Goal: Task Accomplishment & Management: Manage account settings

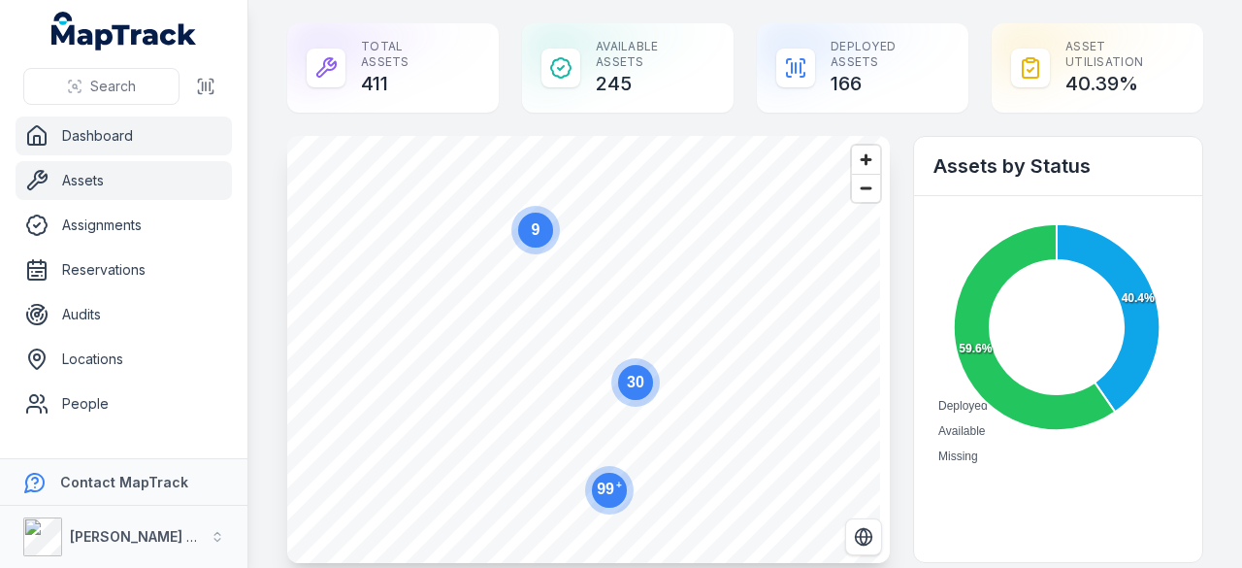
click at [82, 178] on link "Assets" at bounding box center [124, 180] width 216 height 39
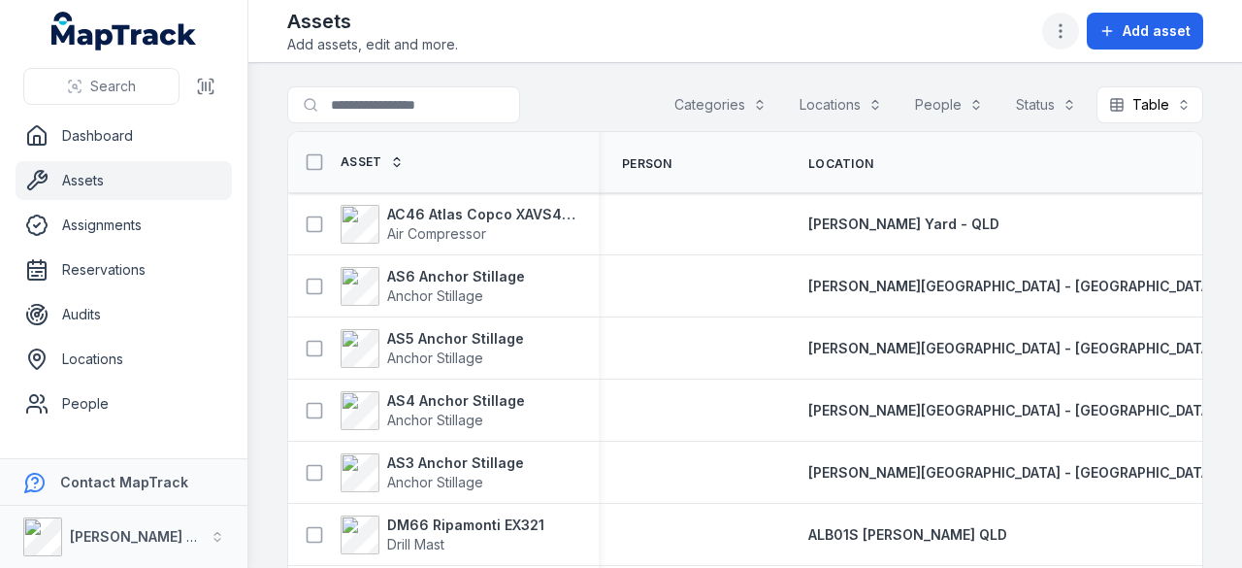
click at [1056, 21] on icon "button" at bounding box center [1060, 30] width 19 height 19
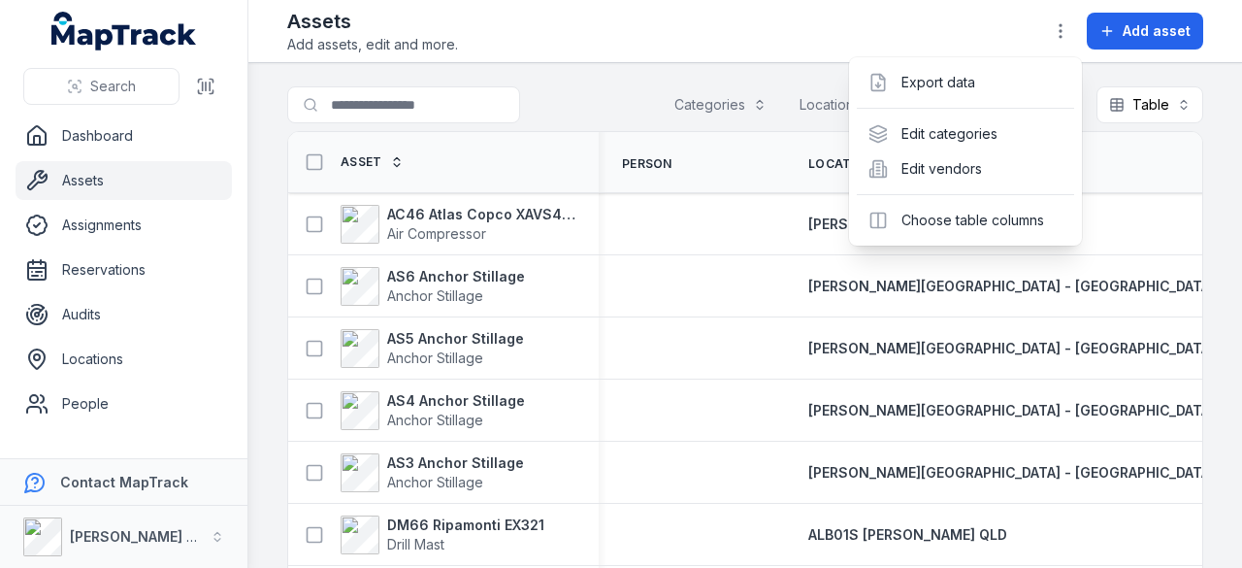
click at [958, 16] on div "Assets Add assets, edit and more. Add asset" at bounding box center [745, 31] width 916 height 47
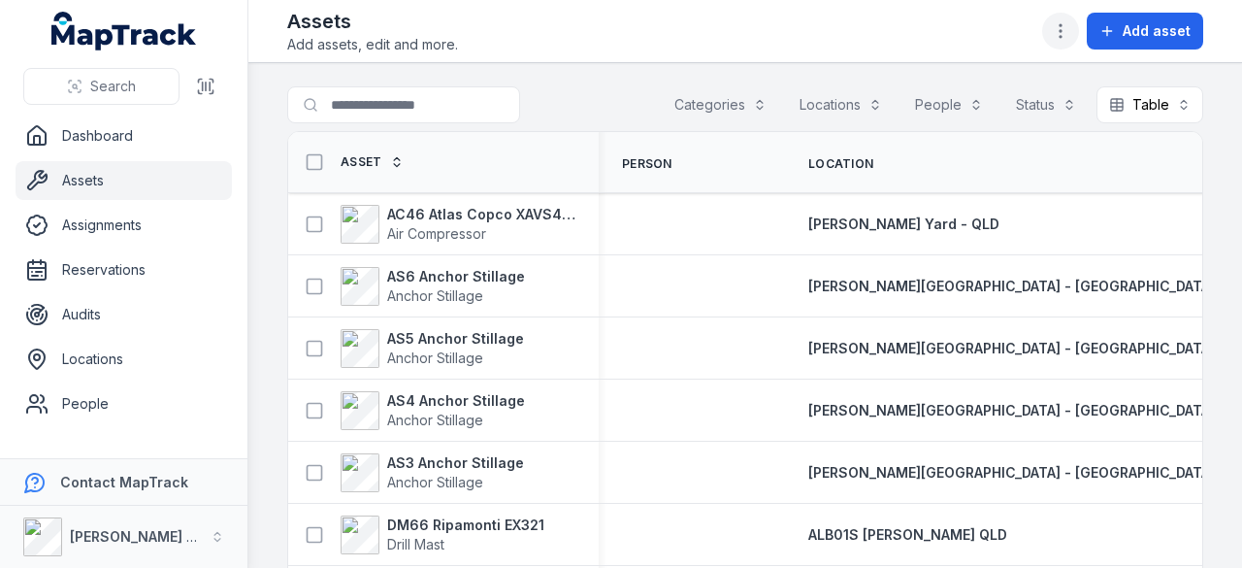
click at [1060, 41] on button "button" at bounding box center [1060, 31] width 37 height 37
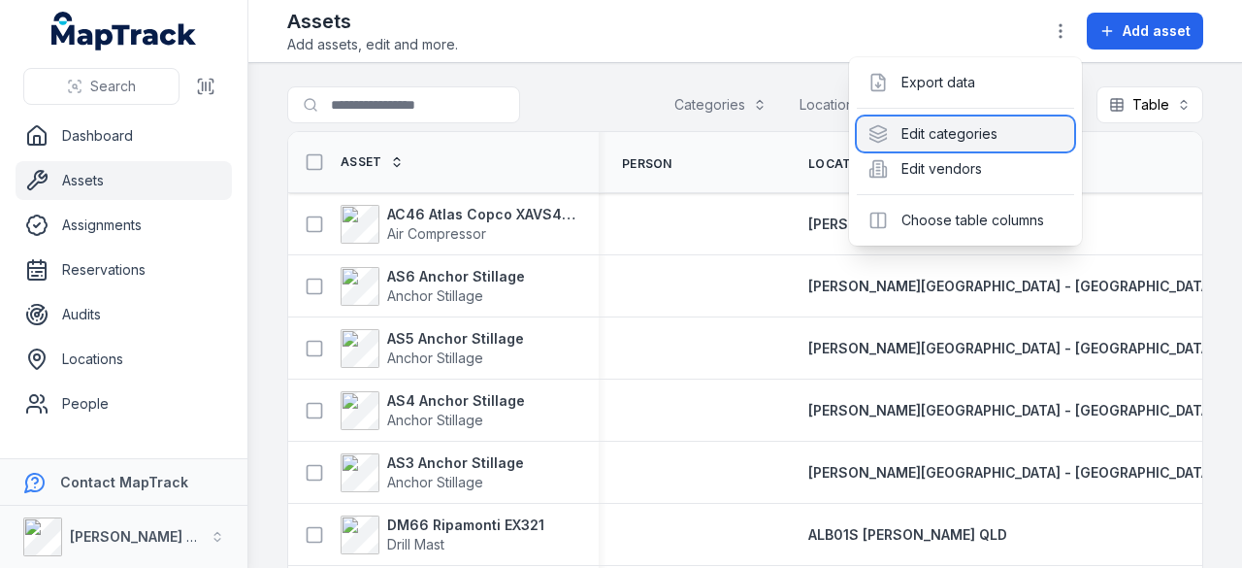
click at [1007, 140] on div "Edit categories" at bounding box center [965, 133] width 217 height 35
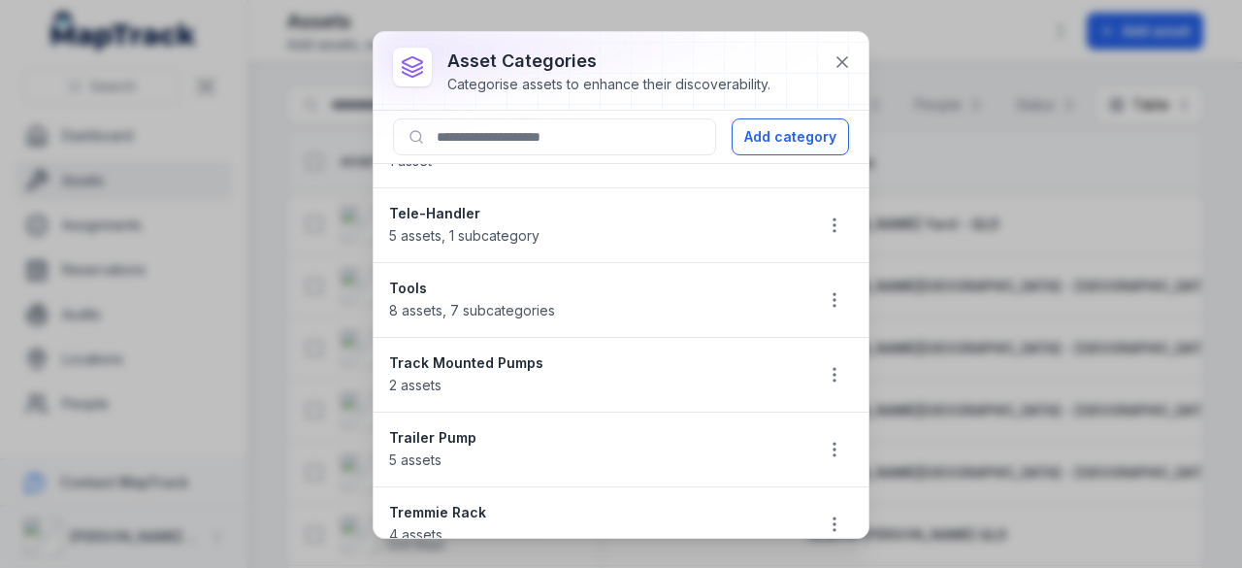
scroll to position [2068, 0]
click at [825, 289] on icon "button" at bounding box center [834, 298] width 19 height 19
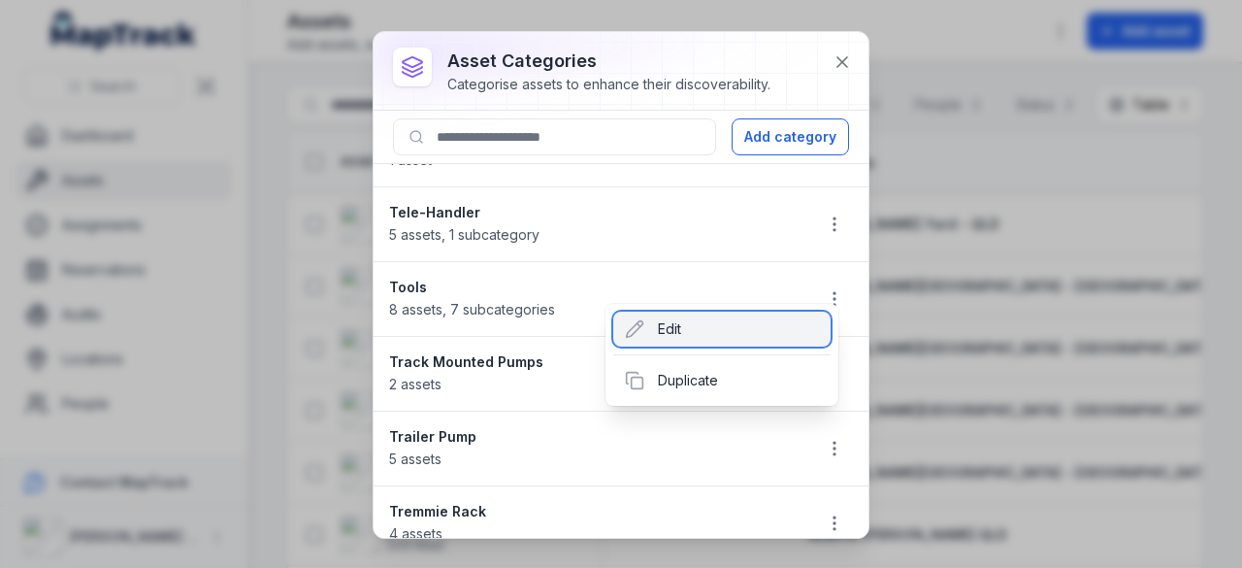
click at [792, 337] on div "Edit" at bounding box center [721, 328] width 217 height 35
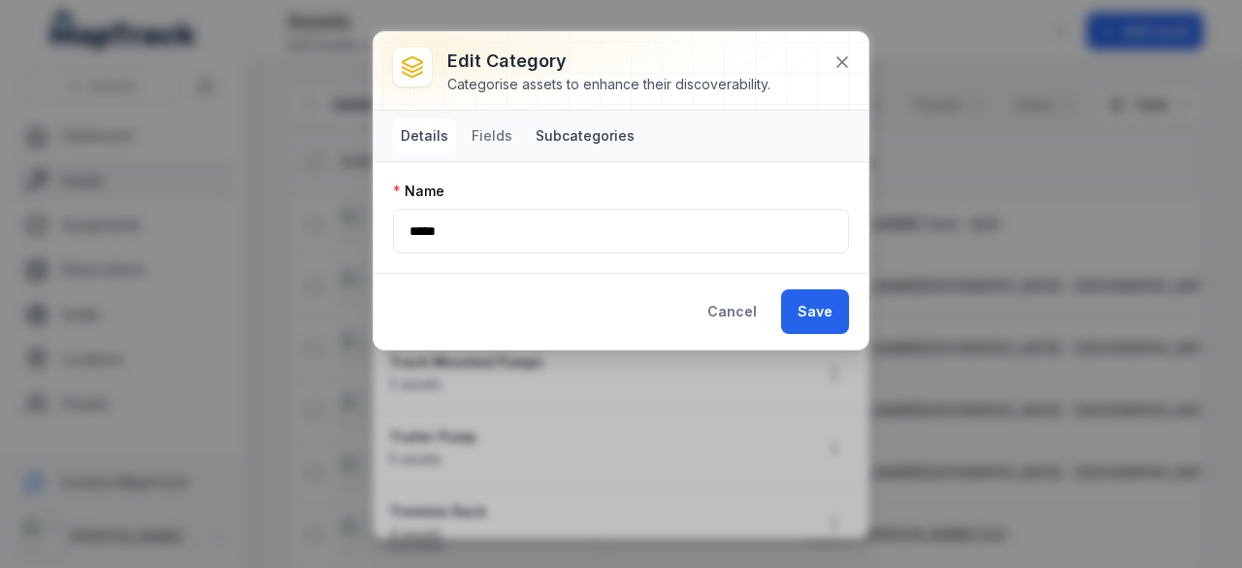
click at [569, 124] on button "Subcategories" at bounding box center [585, 135] width 114 height 35
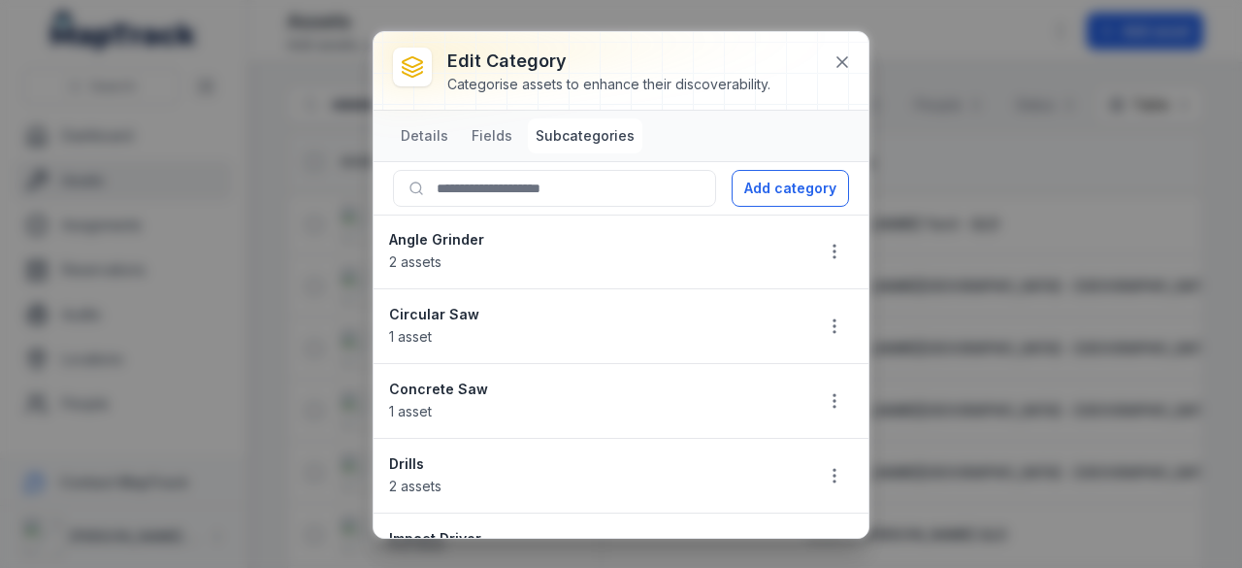
scroll to position [45, 0]
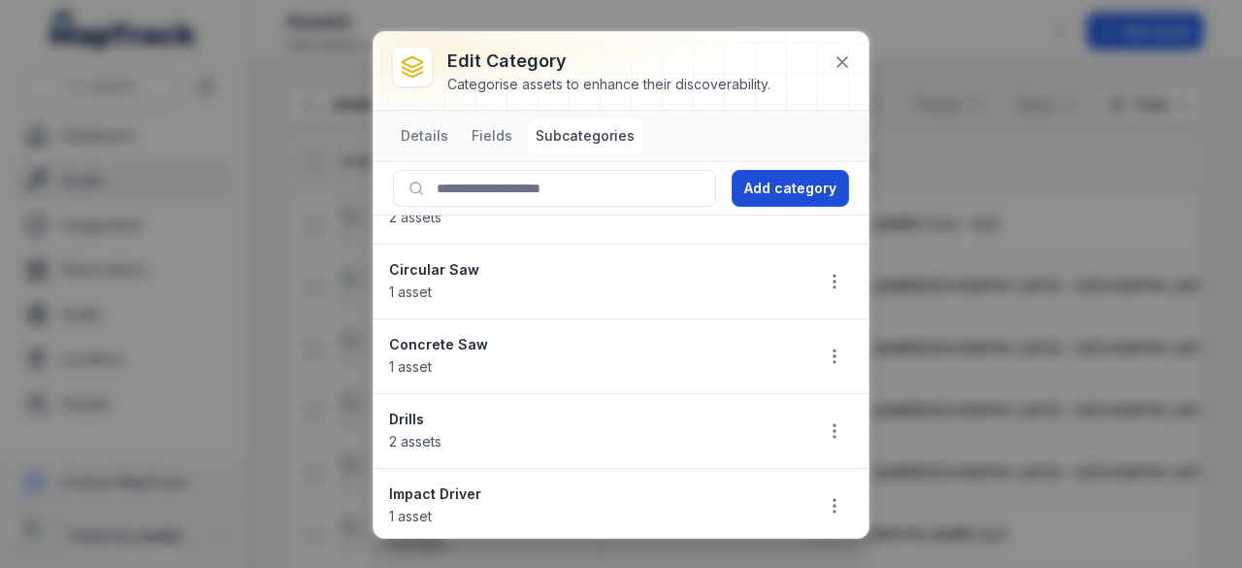
click at [784, 195] on button "Add category" at bounding box center [790, 188] width 117 height 37
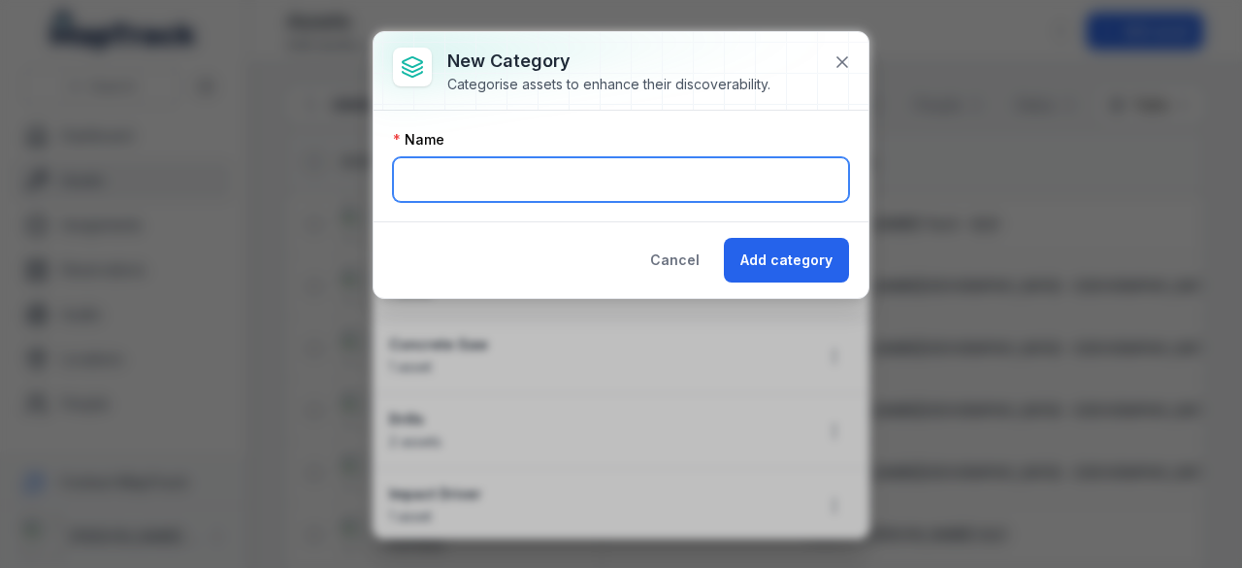
click at [724, 183] on input "text" at bounding box center [621, 179] width 456 height 45
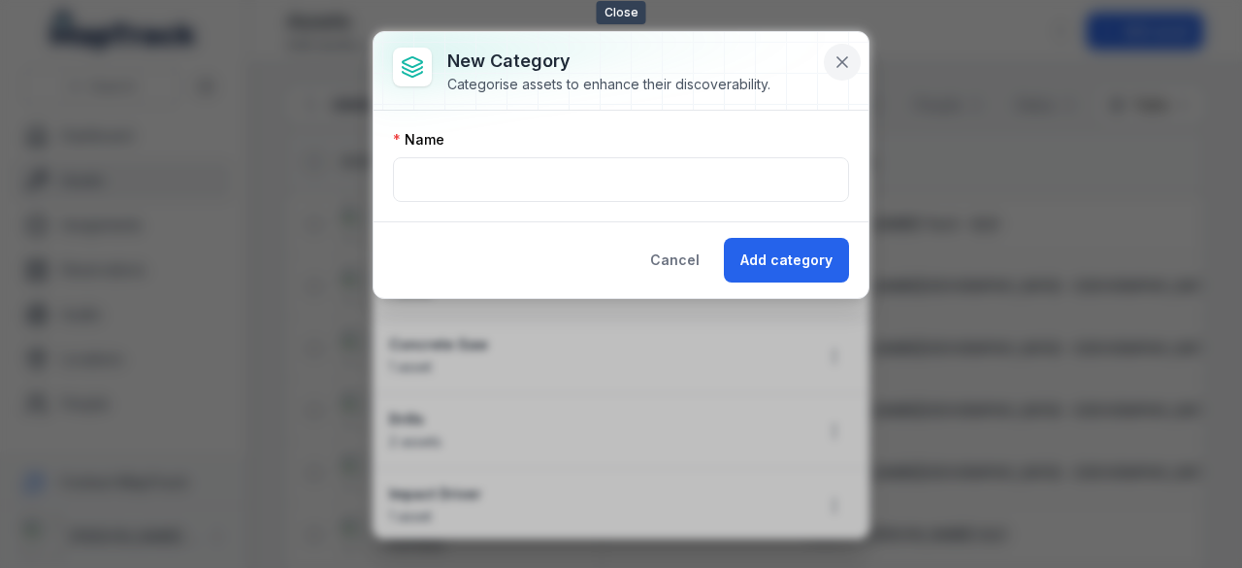
click at [846, 55] on icon at bounding box center [841, 61] width 19 height 19
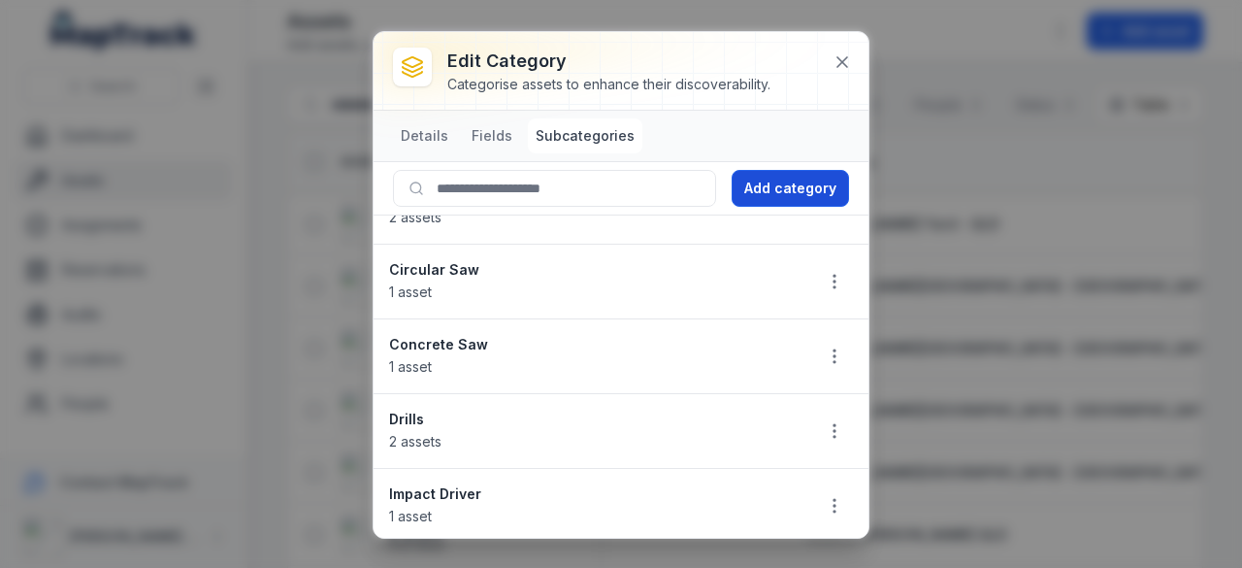
click at [813, 192] on button "Add category" at bounding box center [790, 188] width 117 height 37
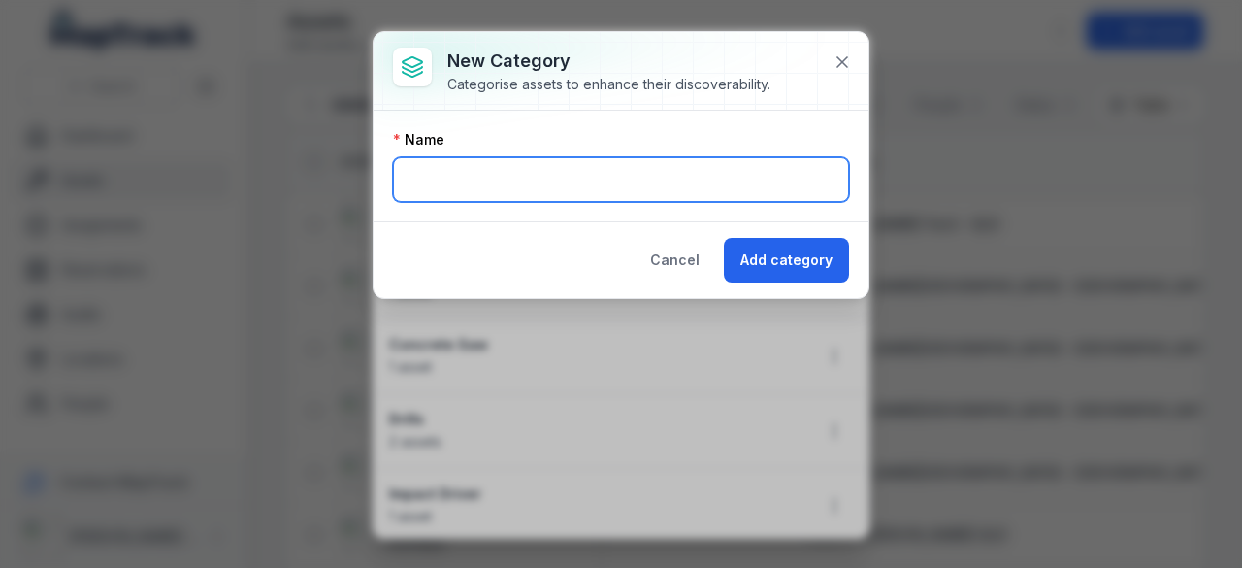
click at [646, 176] on input "text" at bounding box center [621, 179] width 456 height 45
type input "**********"
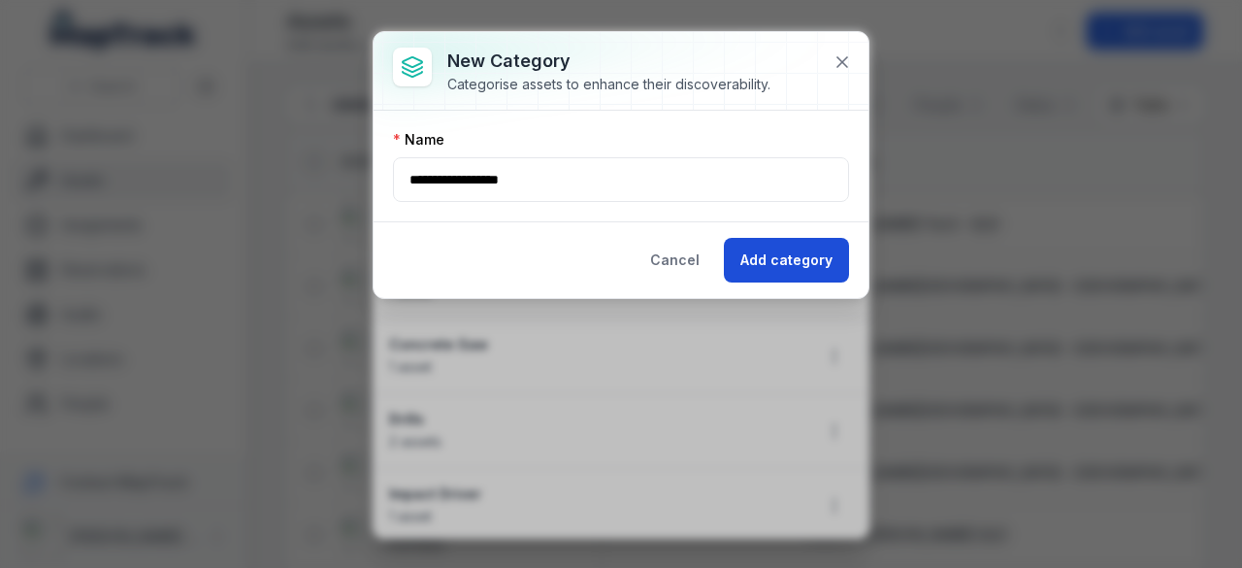
click at [785, 251] on button "Add category" at bounding box center [786, 260] width 125 height 45
click at [785, 251] on div "Cancel Add category" at bounding box center [741, 260] width 215 height 45
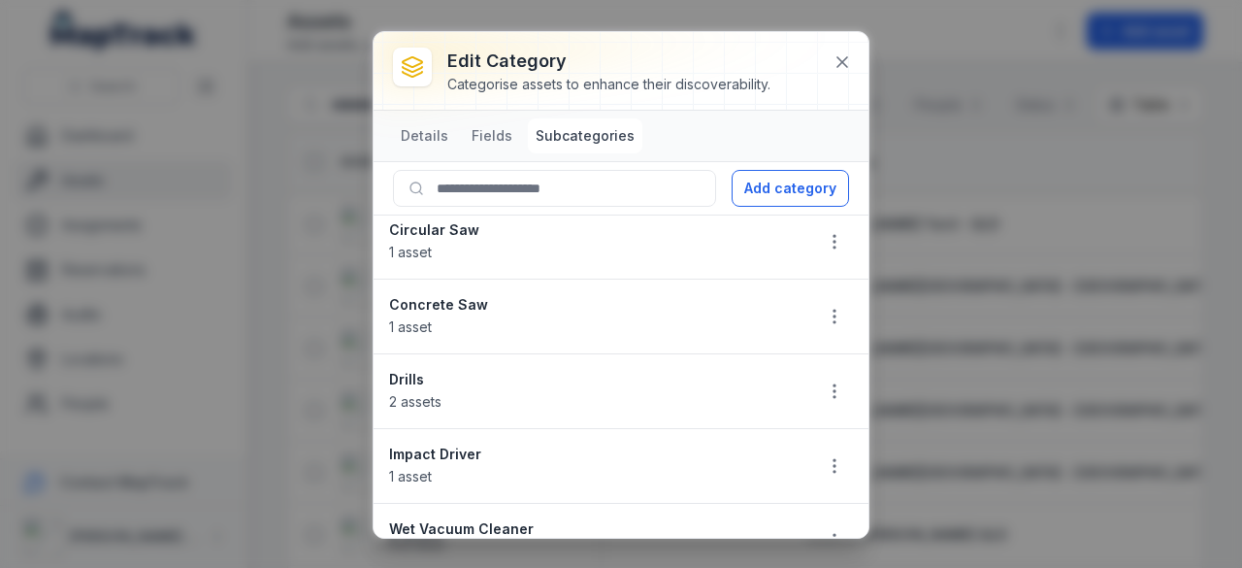
scroll to position [118, 0]
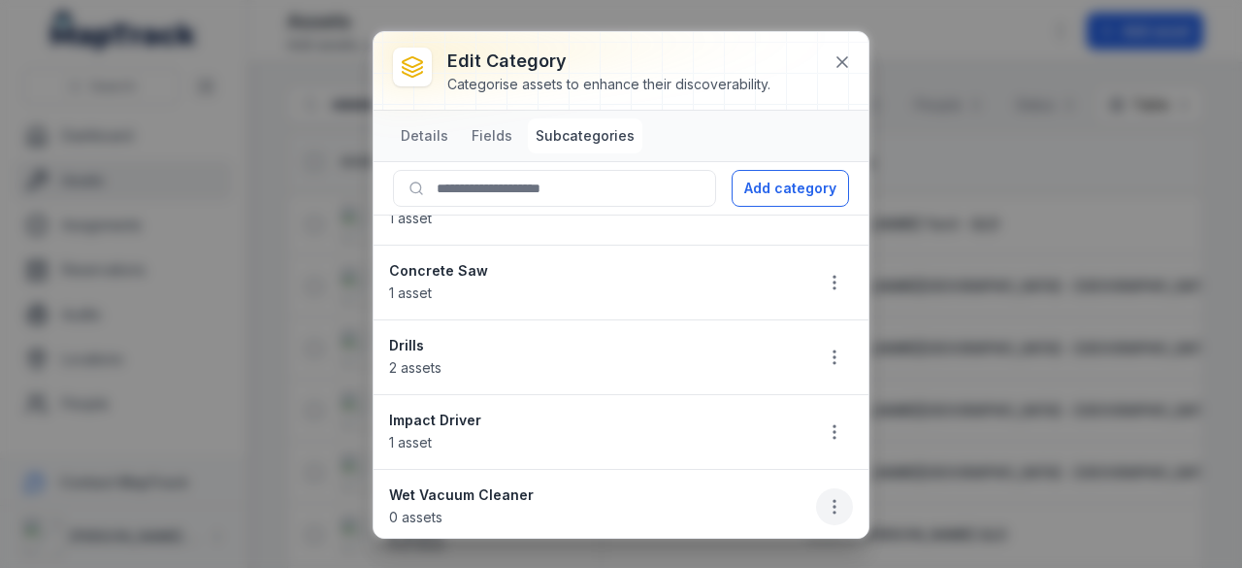
click at [825, 497] on icon "button" at bounding box center [834, 506] width 19 height 19
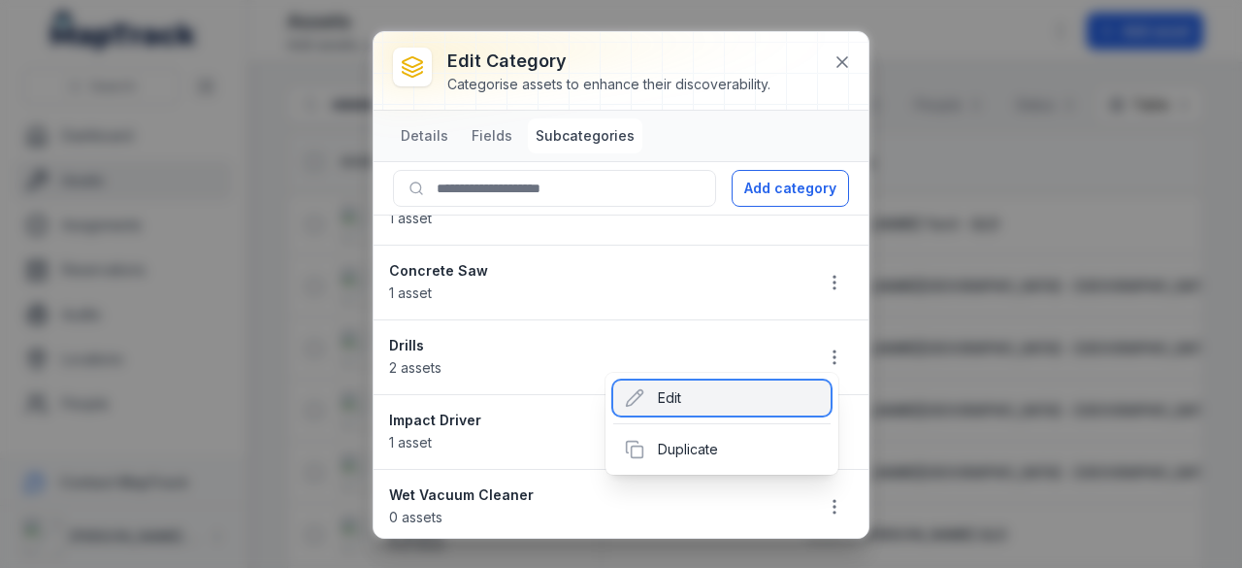
click at [747, 382] on div "Edit" at bounding box center [721, 397] width 217 height 35
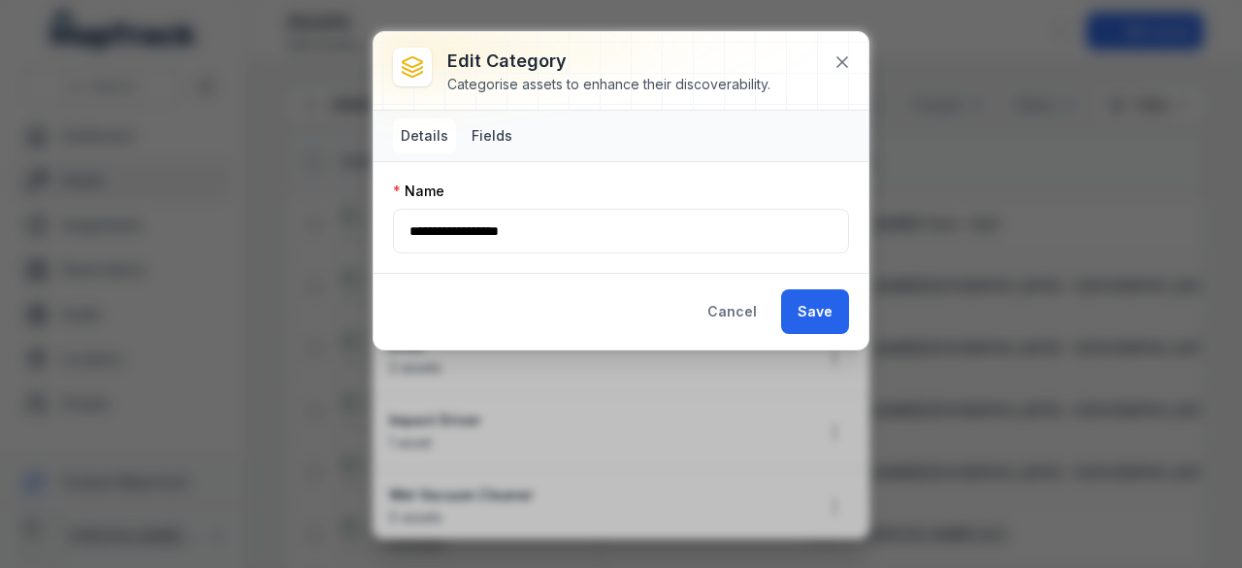
click at [496, 145] on button "Fields" at bounding box center [492, 135] width 56 height 35
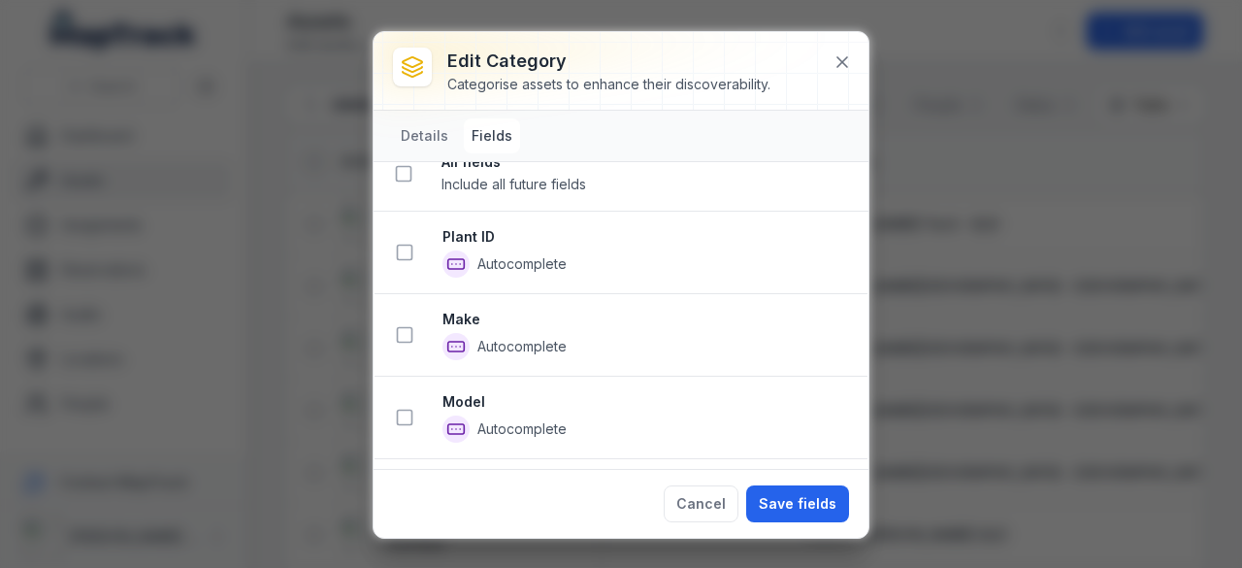
scroll to position [17, 0]
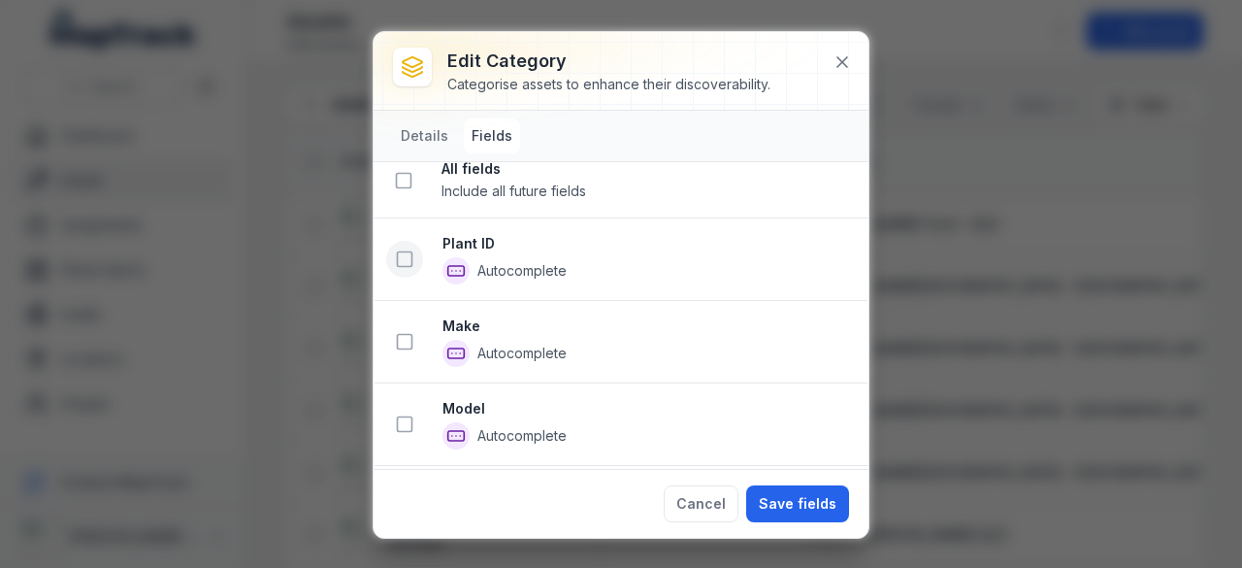
click at [399, 257] on icon at bounding box center [404, 258] width 19 height 19
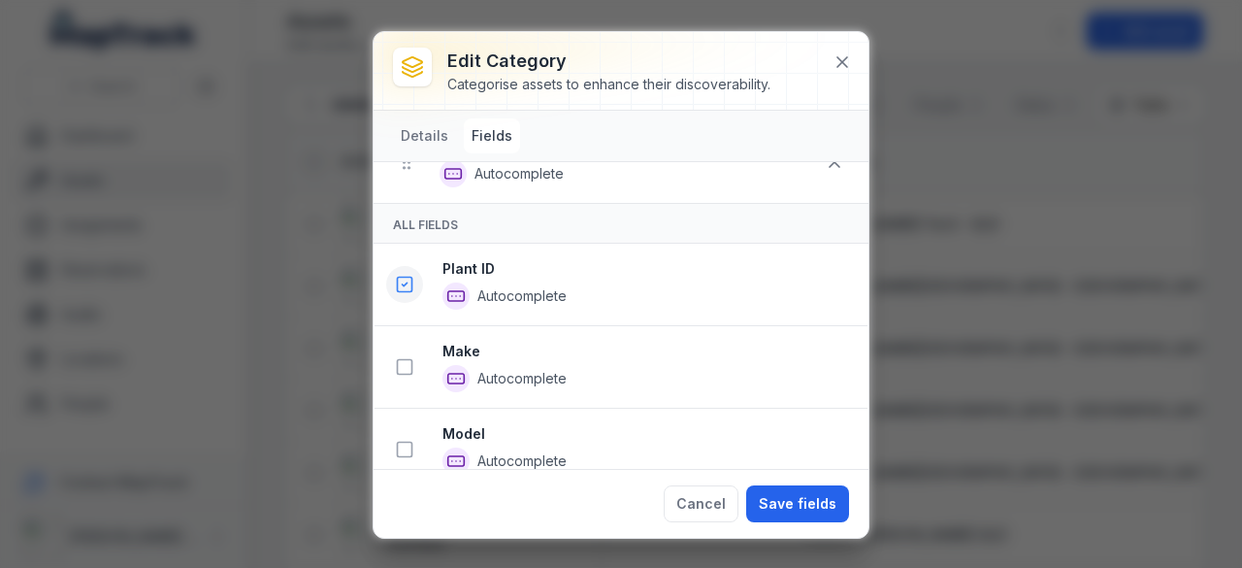
scroll to position [161, 0]
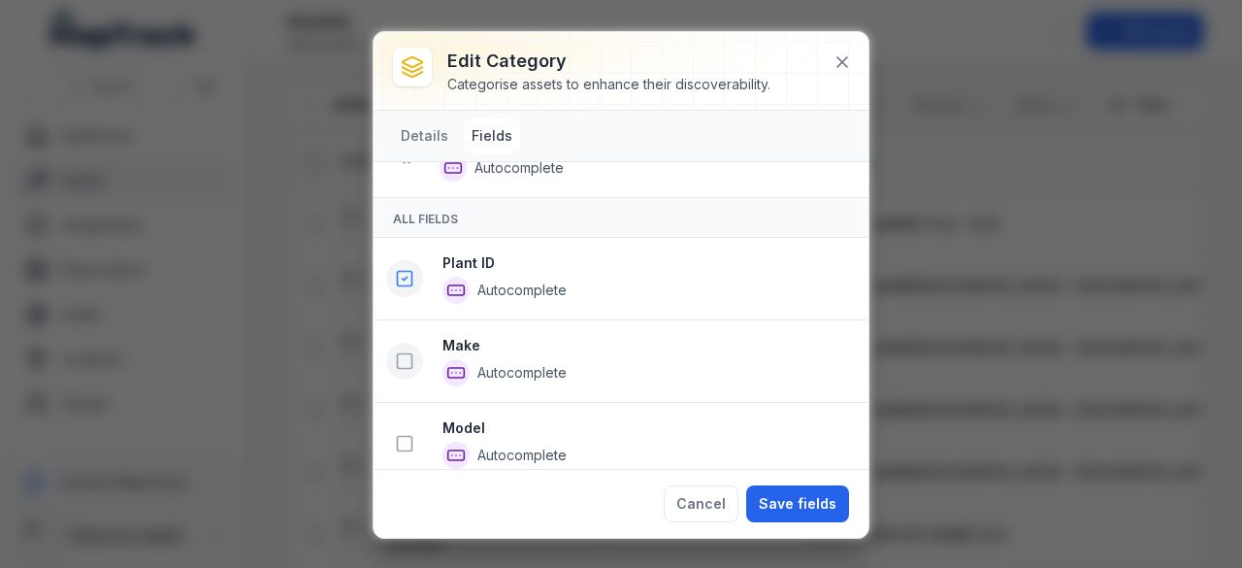
click at [408, 357] on icon at bounding box center [404, 360] width 19 height 19
click at [407, 435] on icon at bounding box center [404, 444] width 19 height 19
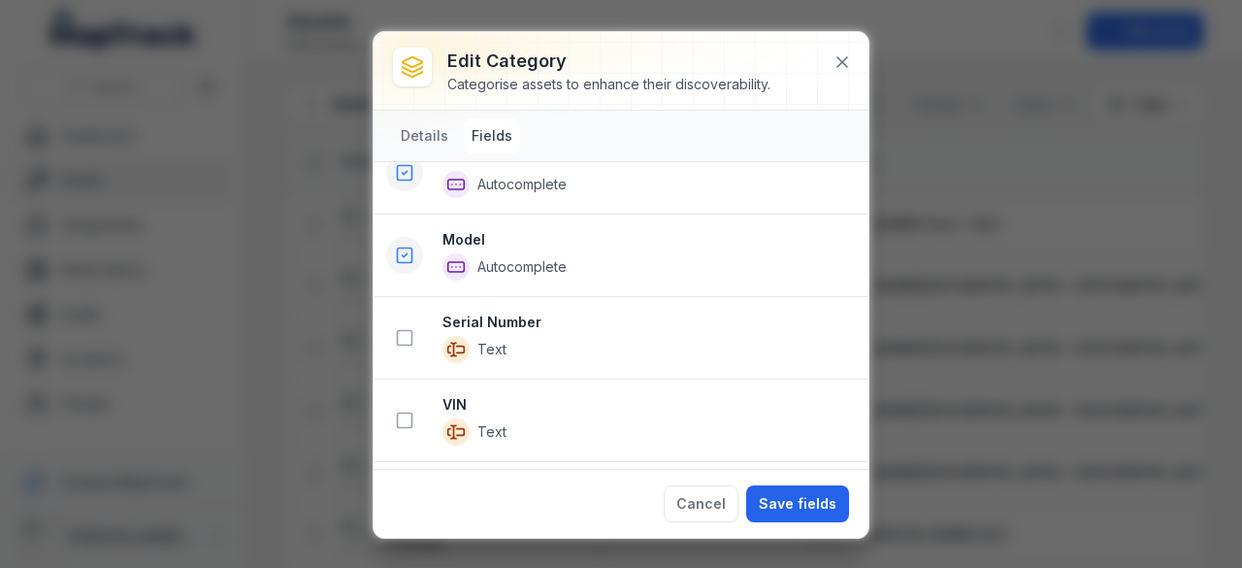
scroll to position [530, 0]
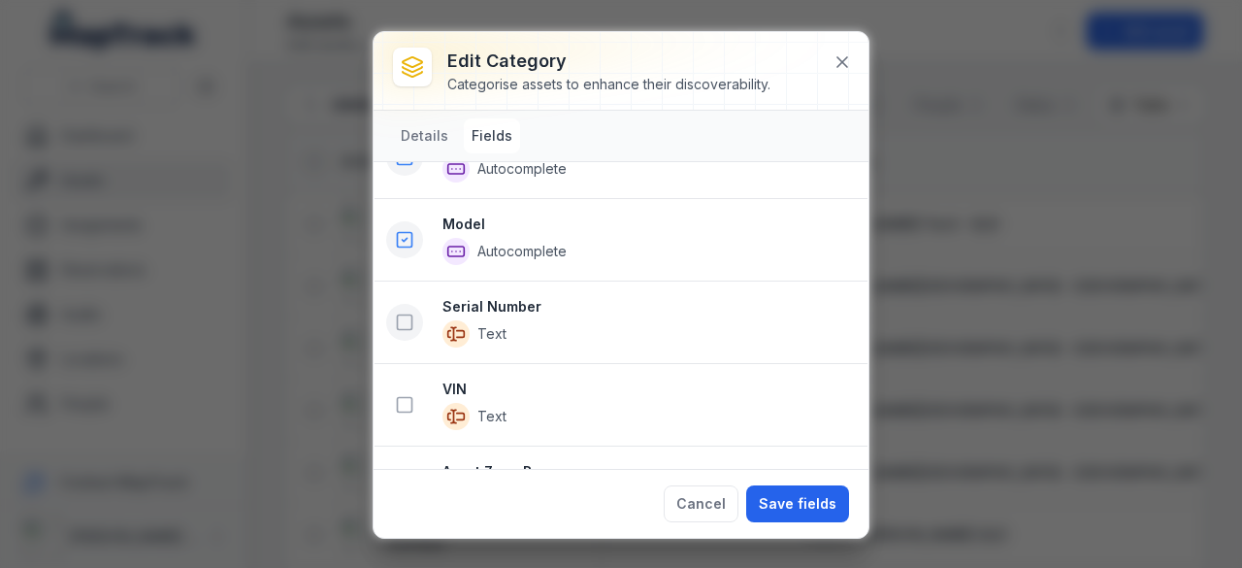
click at [399, 313] on icon at bounding box center [404, 321] width 19 height 19
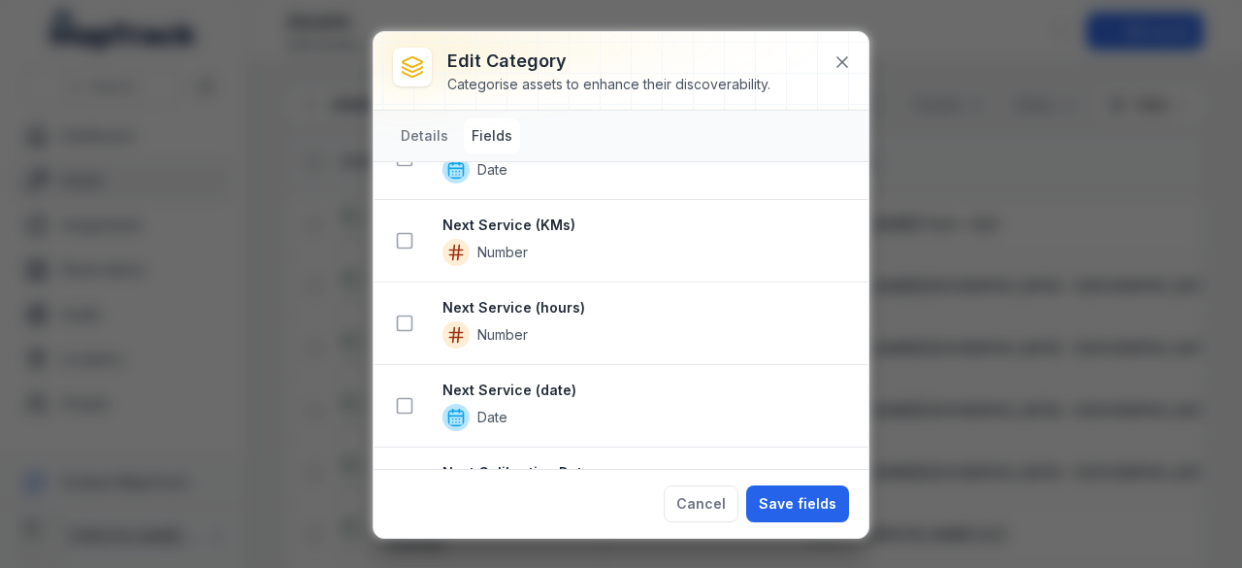
scroll to position [1120, 0]
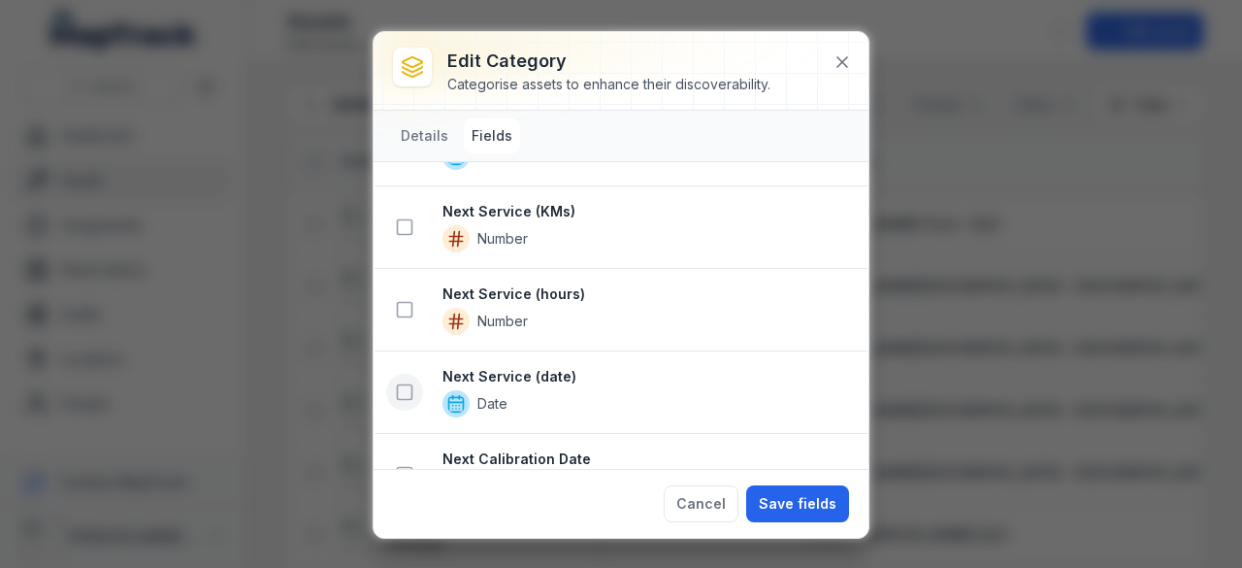
click at [406, 386] on icon at bounding box center [404, 391] width 19 height 19
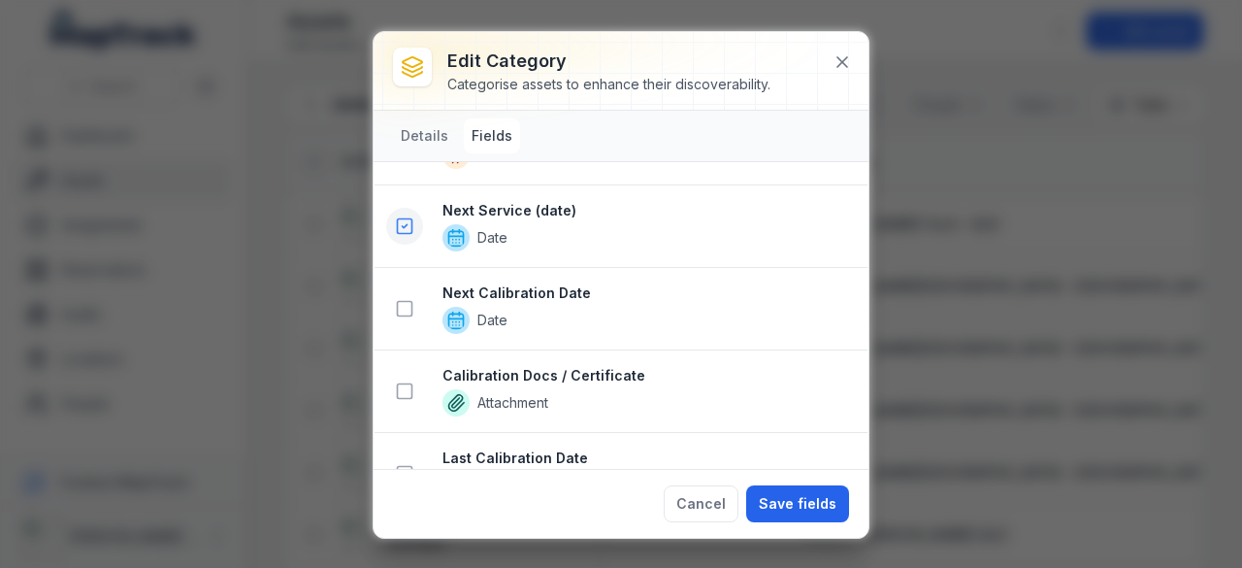
scroll to position [1398, 0]
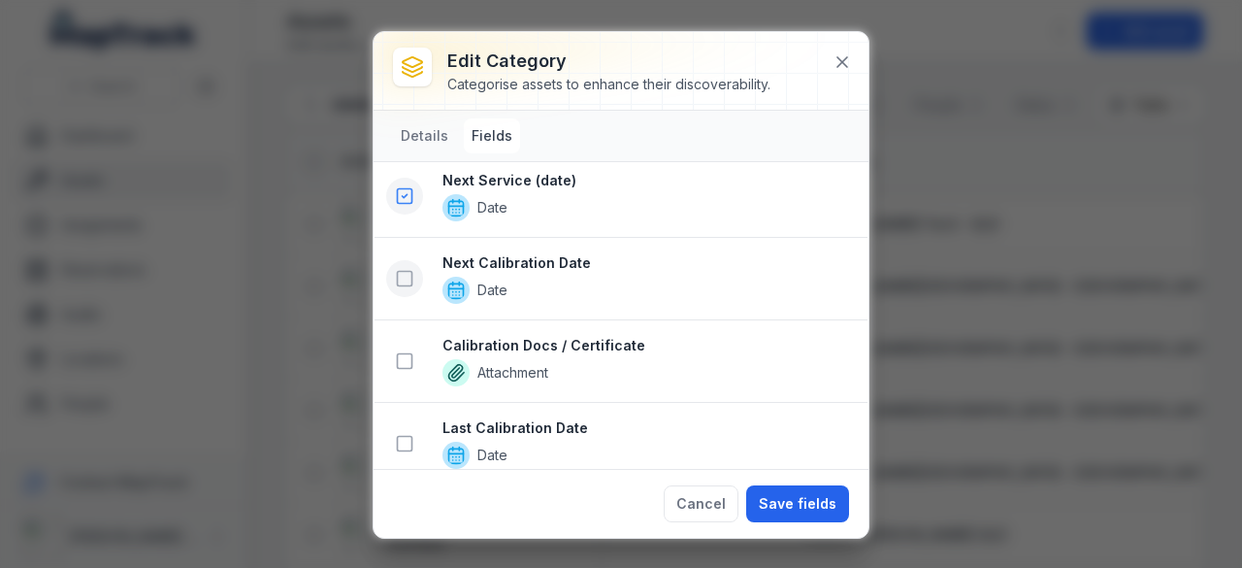
click at [410, 272] on rect at bounding box center [405, 279] width 15 height 15
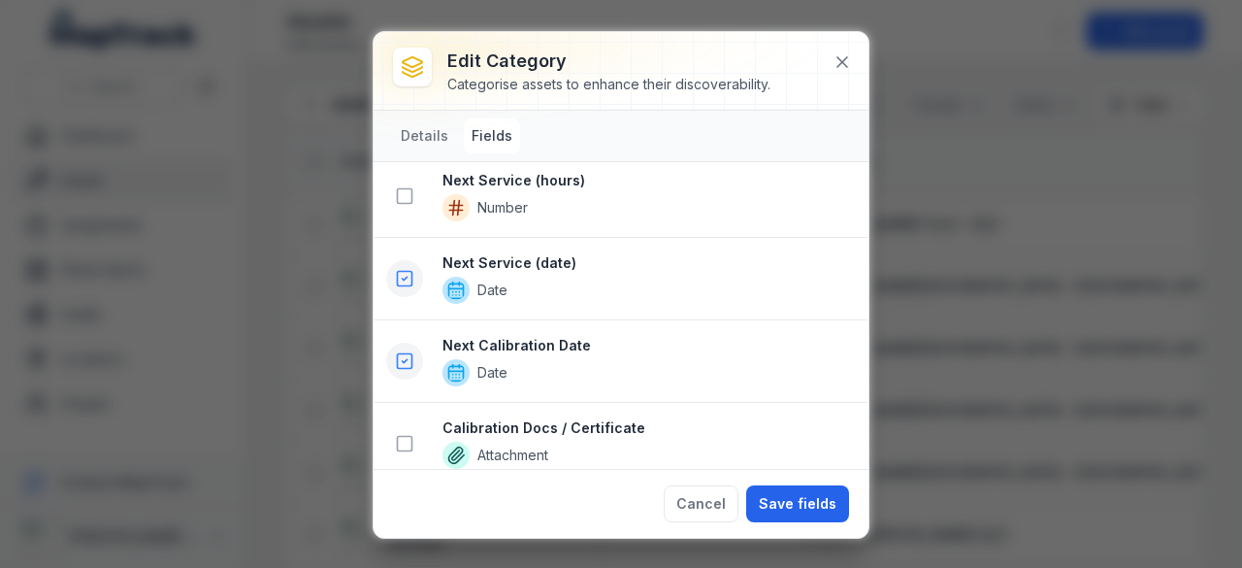
scroll to position [1481, 0]
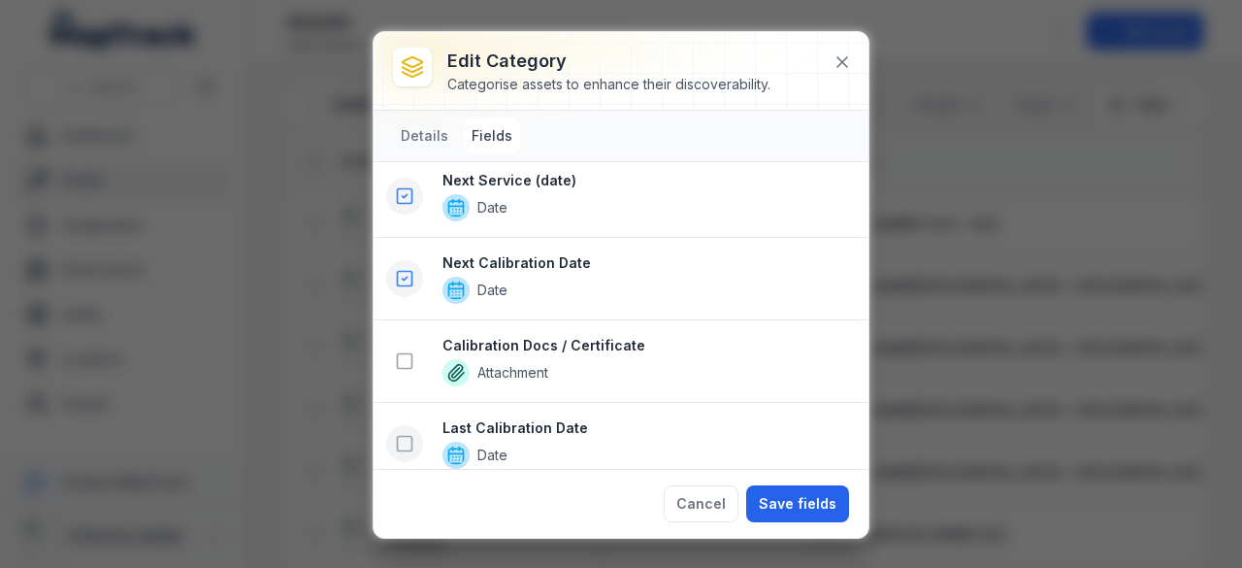
click at [406, 438] on icon at bounding box center [404, 443] width 19 height 19
click at [409, 352] on icon at bounding box center [404, 361] width 19 height 19
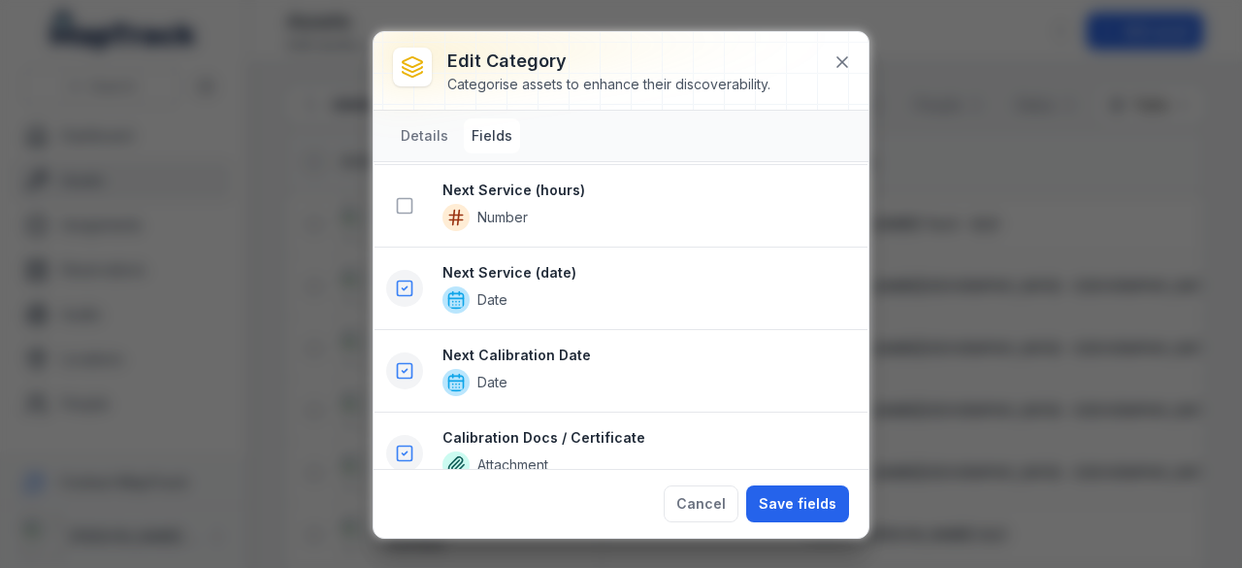
scroll to position [1646, 0]
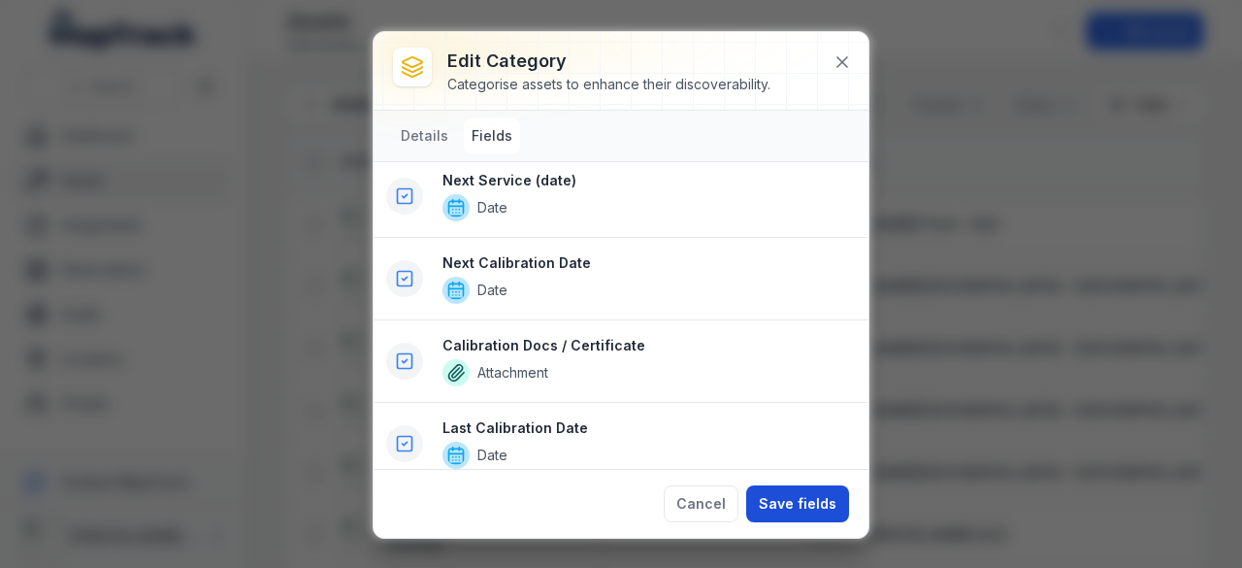
click at [803, 509] on button "Save fields" at bounding box center [797, 503] width 103 height 37
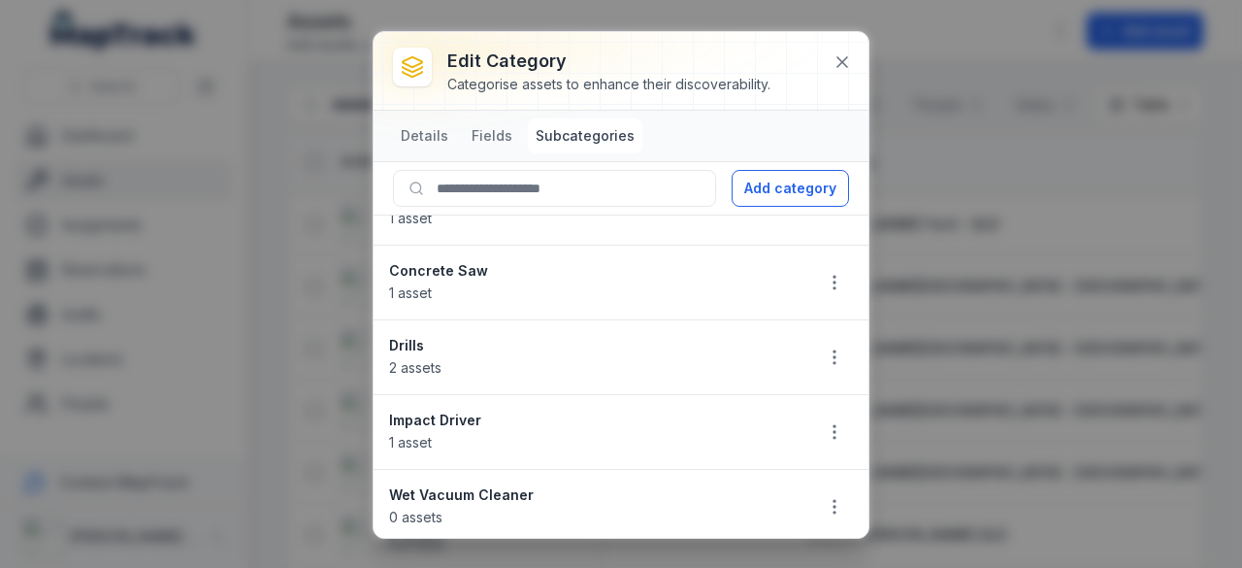
scroll to position [0, 0]
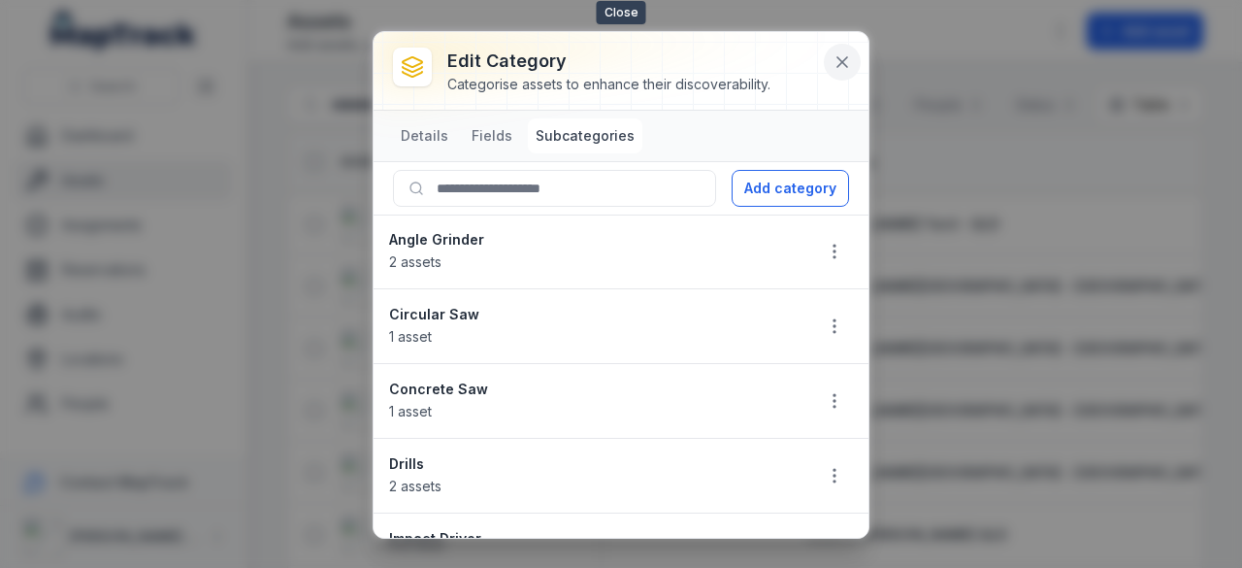
click at [838, 66] on icon at bounding box center [842, 62] width 10 height 10
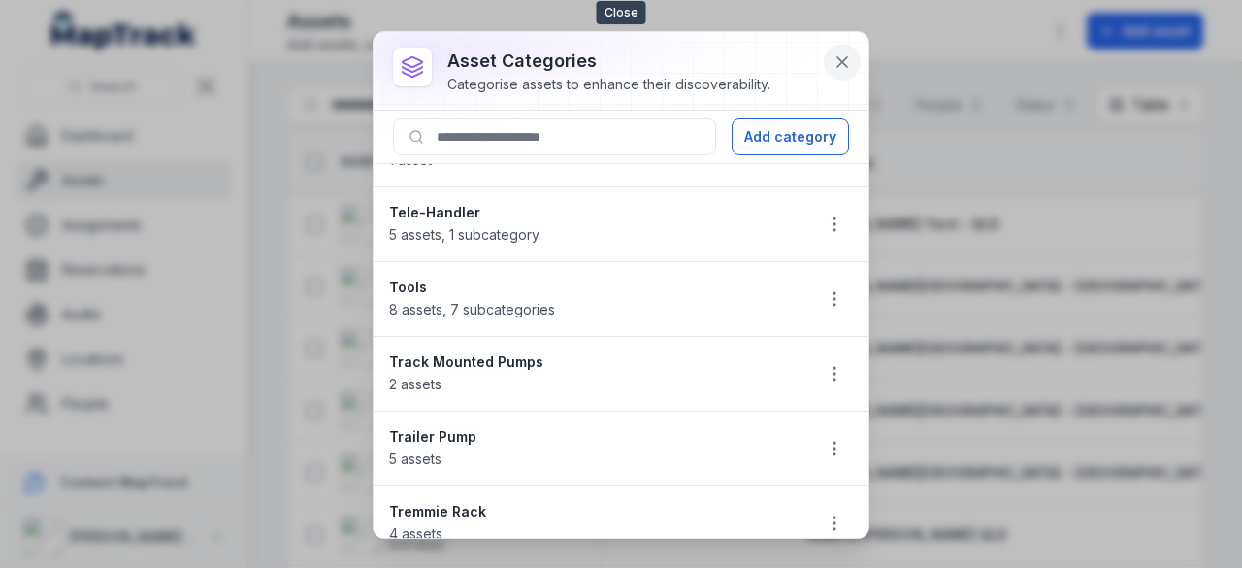
click at [852, 61] on button at bounding box center [842, 62] width 37 height 37
